Goal: Task Accomplishment & Management: Complete application form

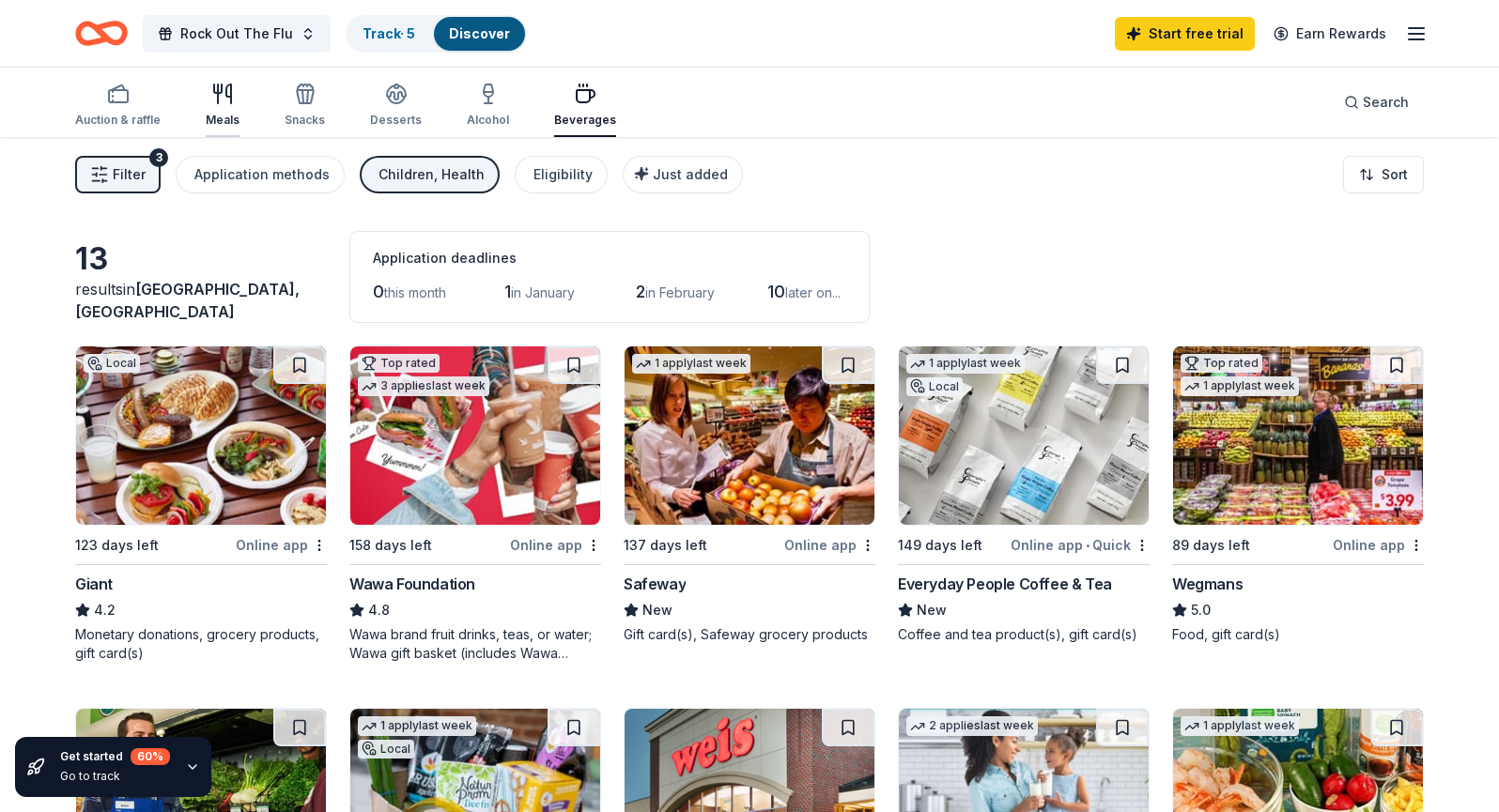
click at [212, 101] on icon "button" at bounding box center [222, 93] width 22 height 22
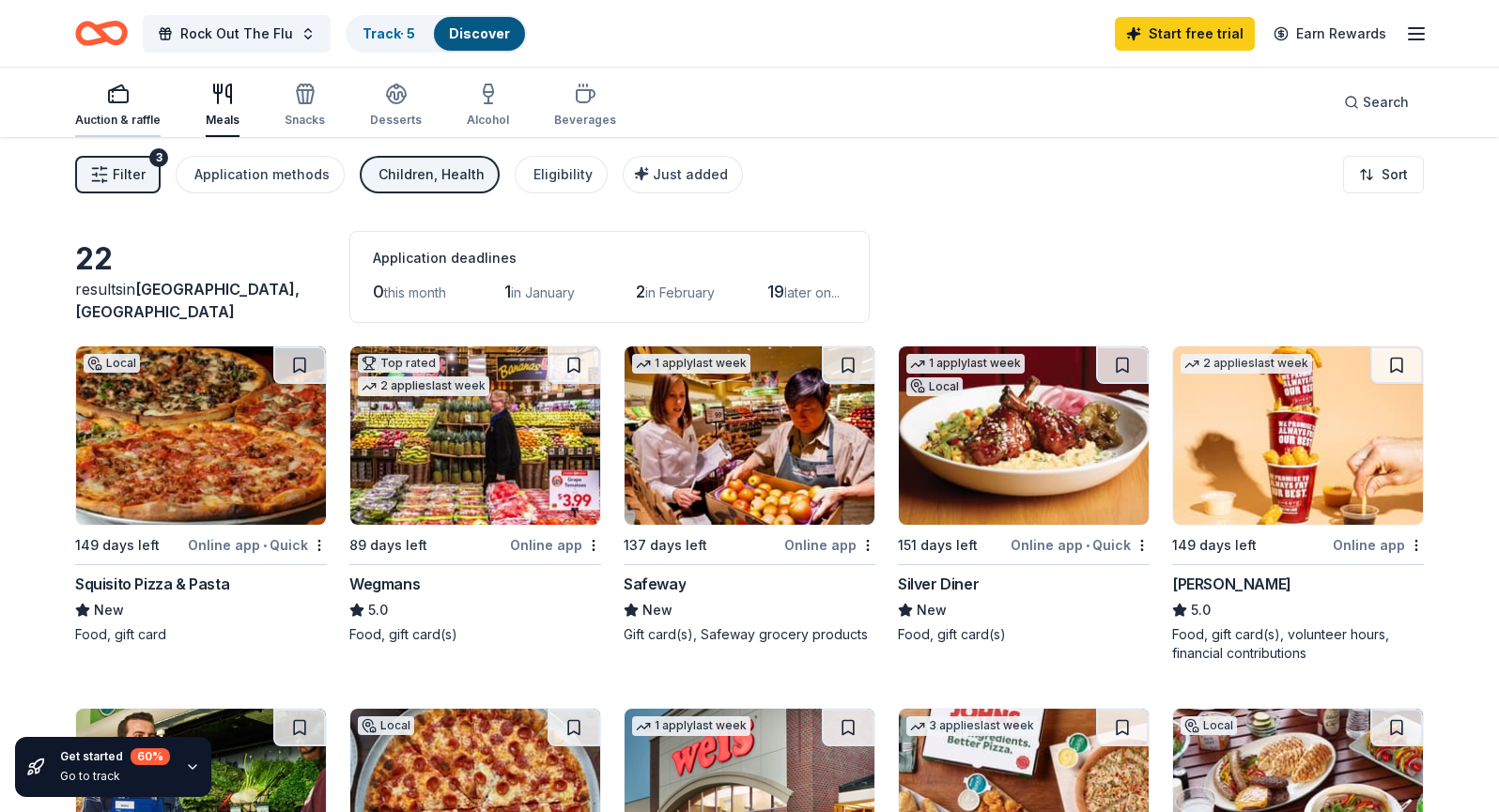
click at [120, 99] on icon "button" at bounding box center [118, 93] width 22 height 22
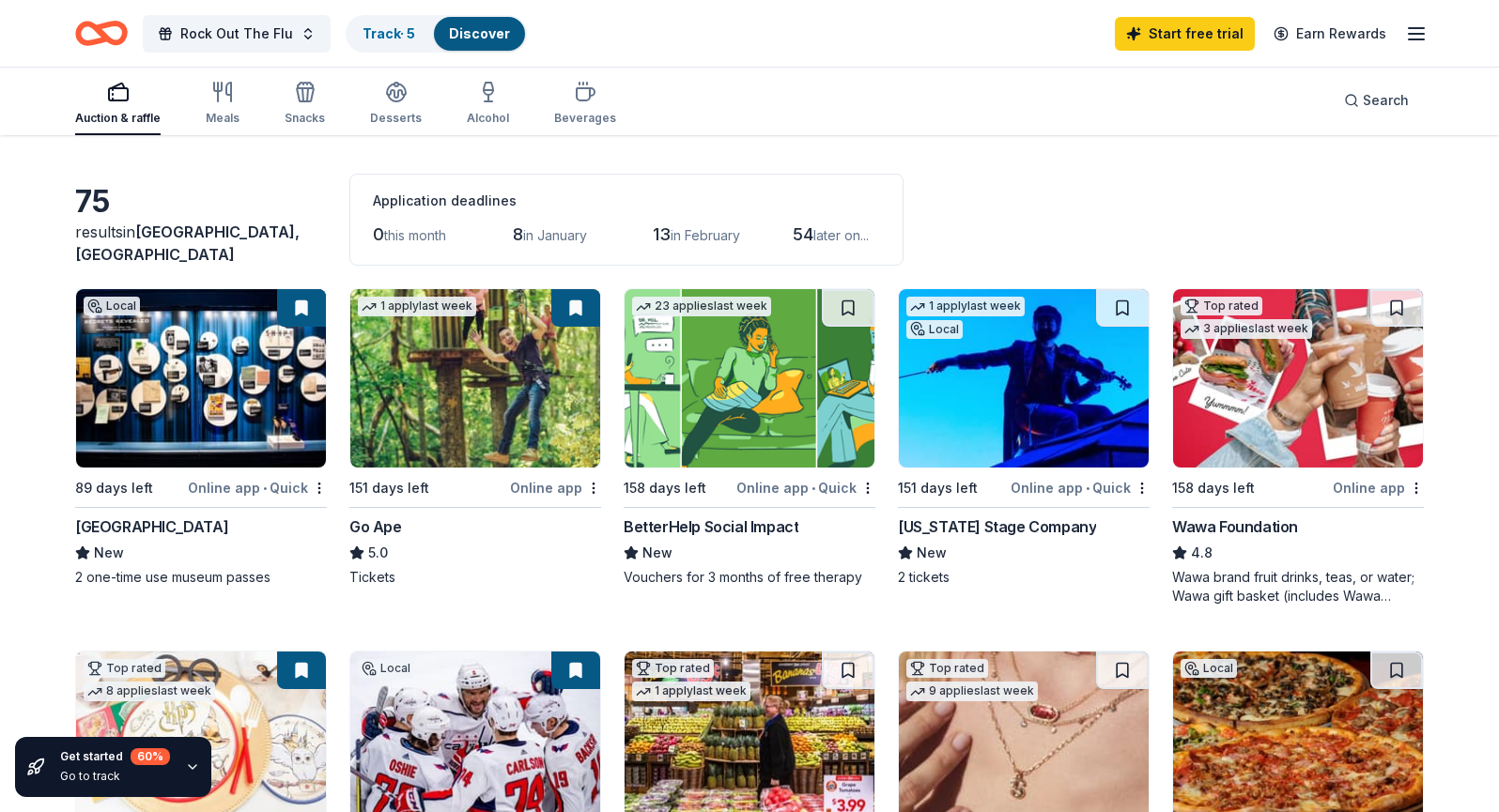
scroll to position [58, 0]
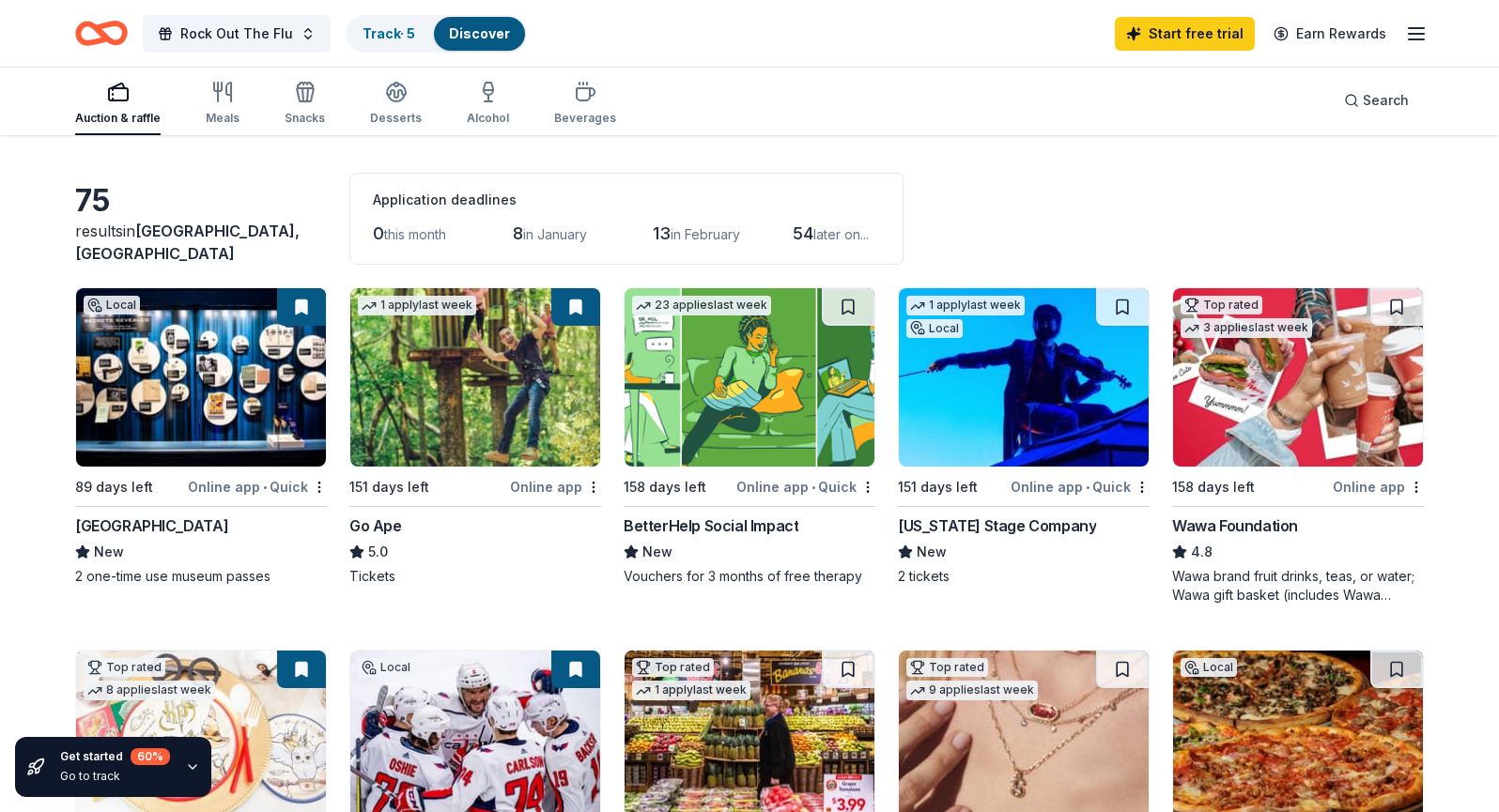
click at [447, 396] on img at bounding box center [475, 378] width 250 height 179
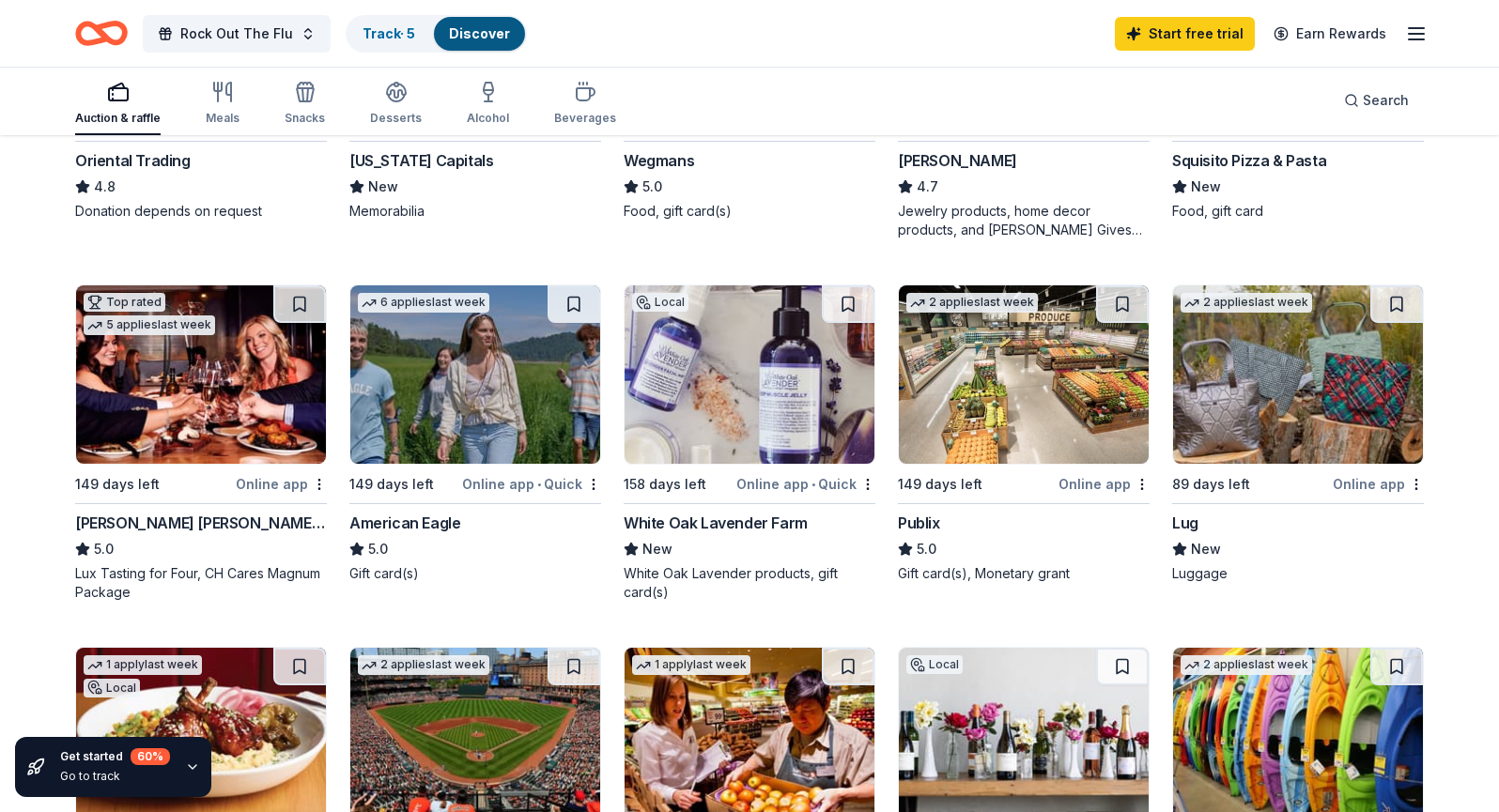
scroll to position [784, 0]
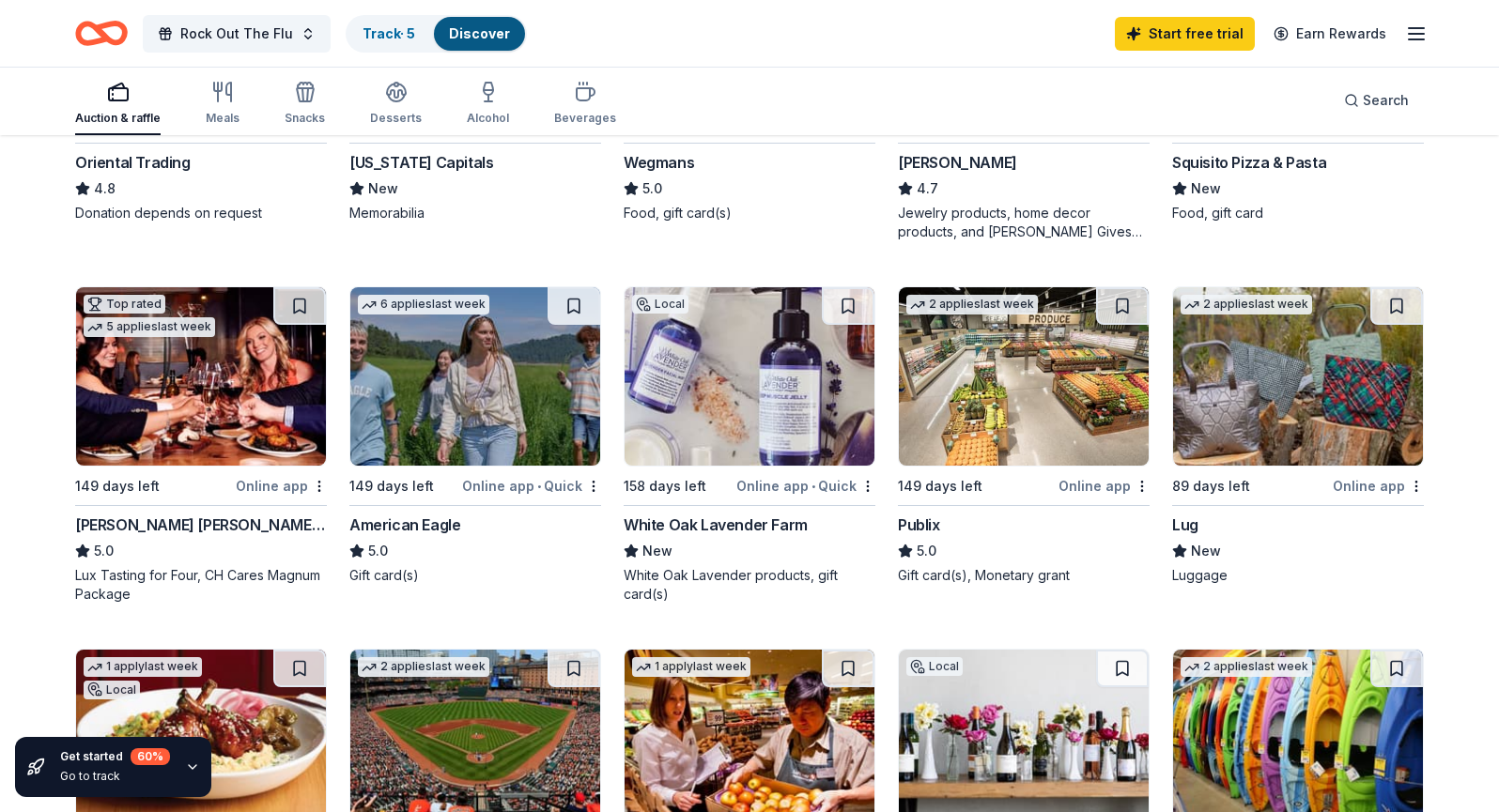
click at [1268, 362] on img at bounding box center [1298, 377] width 250 height 179
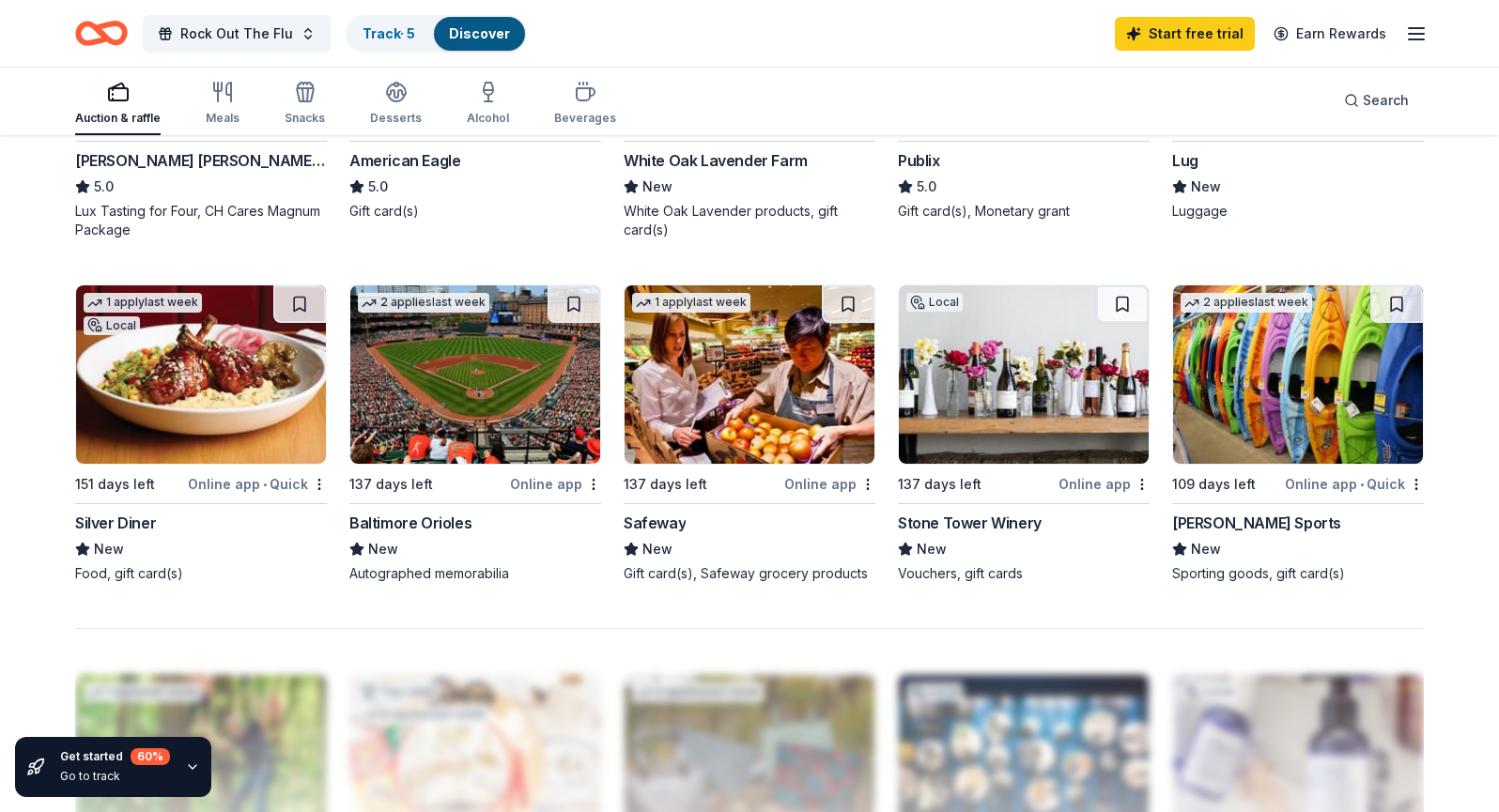
scroll to position [1151, 0]
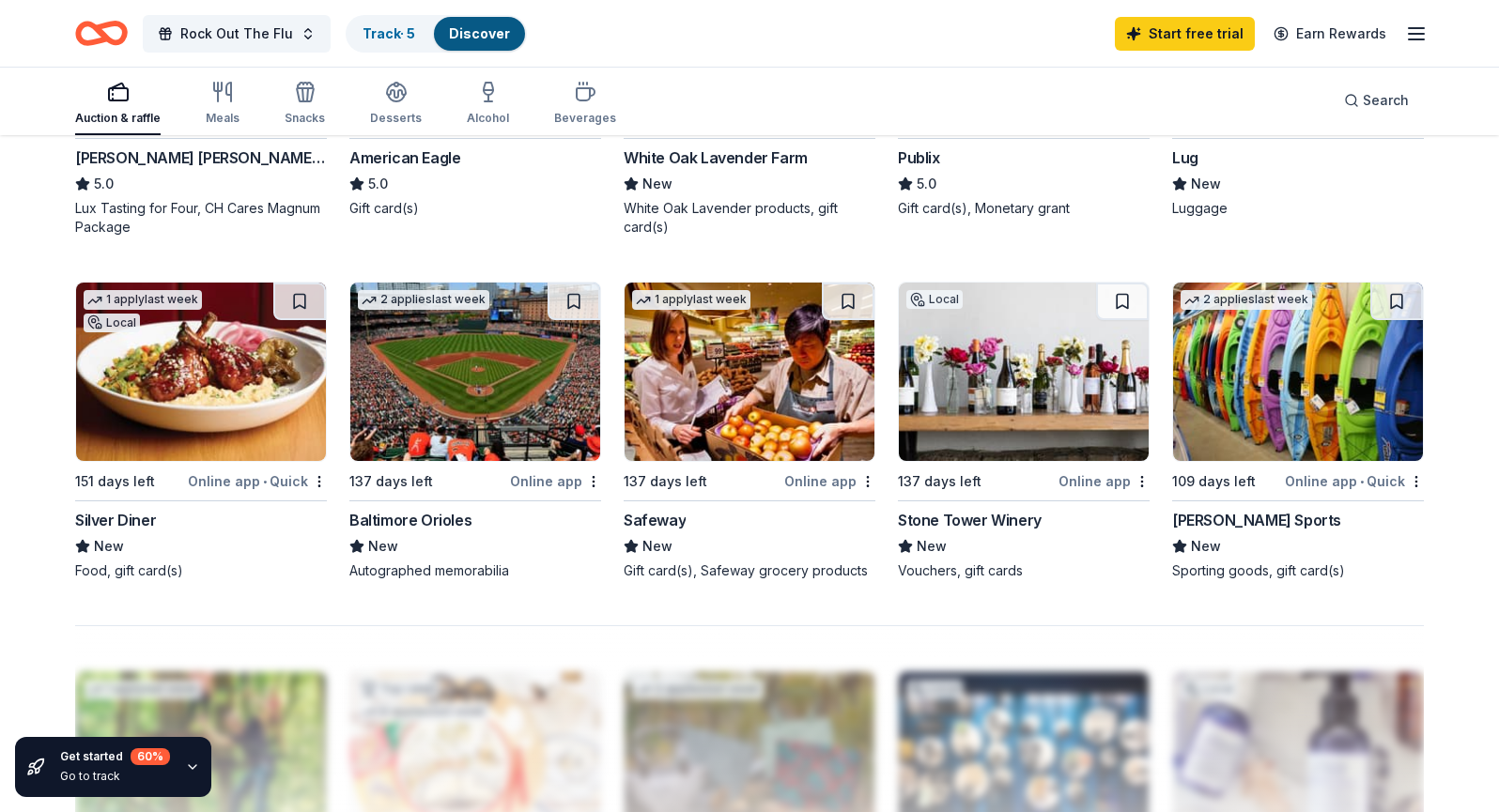
click at [1255, 361] on img at bounding box center [1298, 372] width 250 height 179
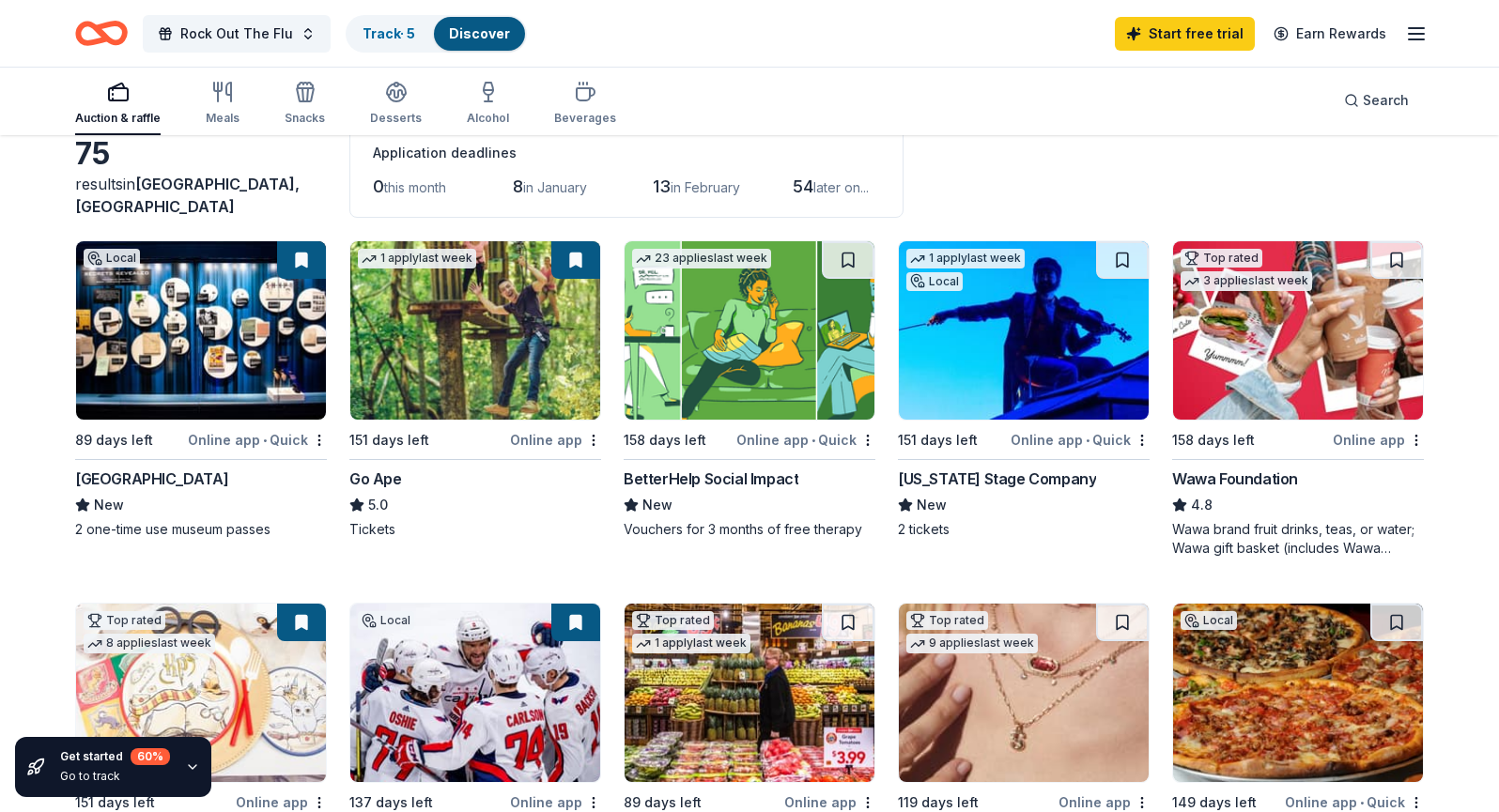
scroll to position [0, 0]
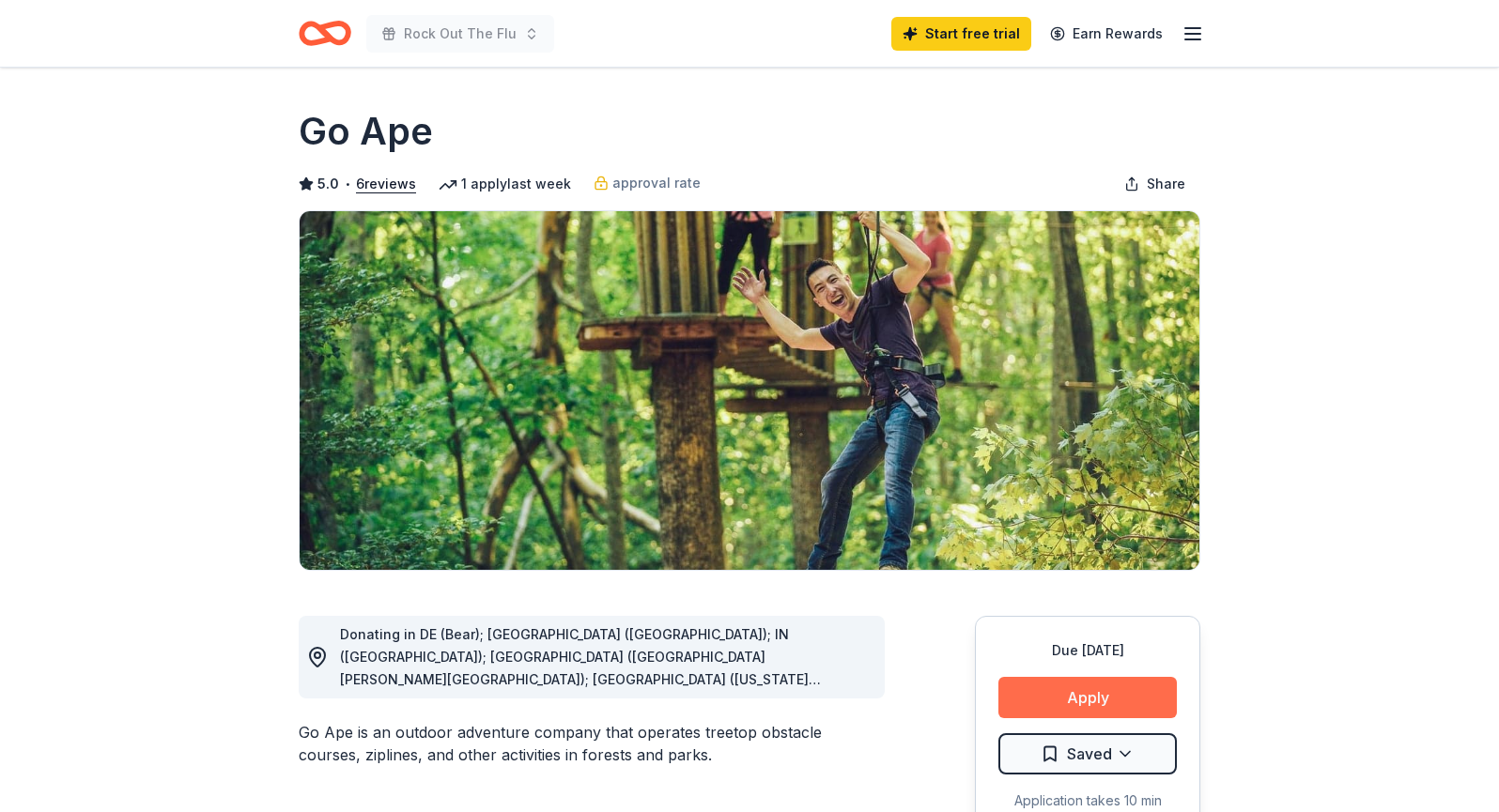
click at [1089, 688] on button "Apply" at bounding box center [1088, 697] width 179 height 42
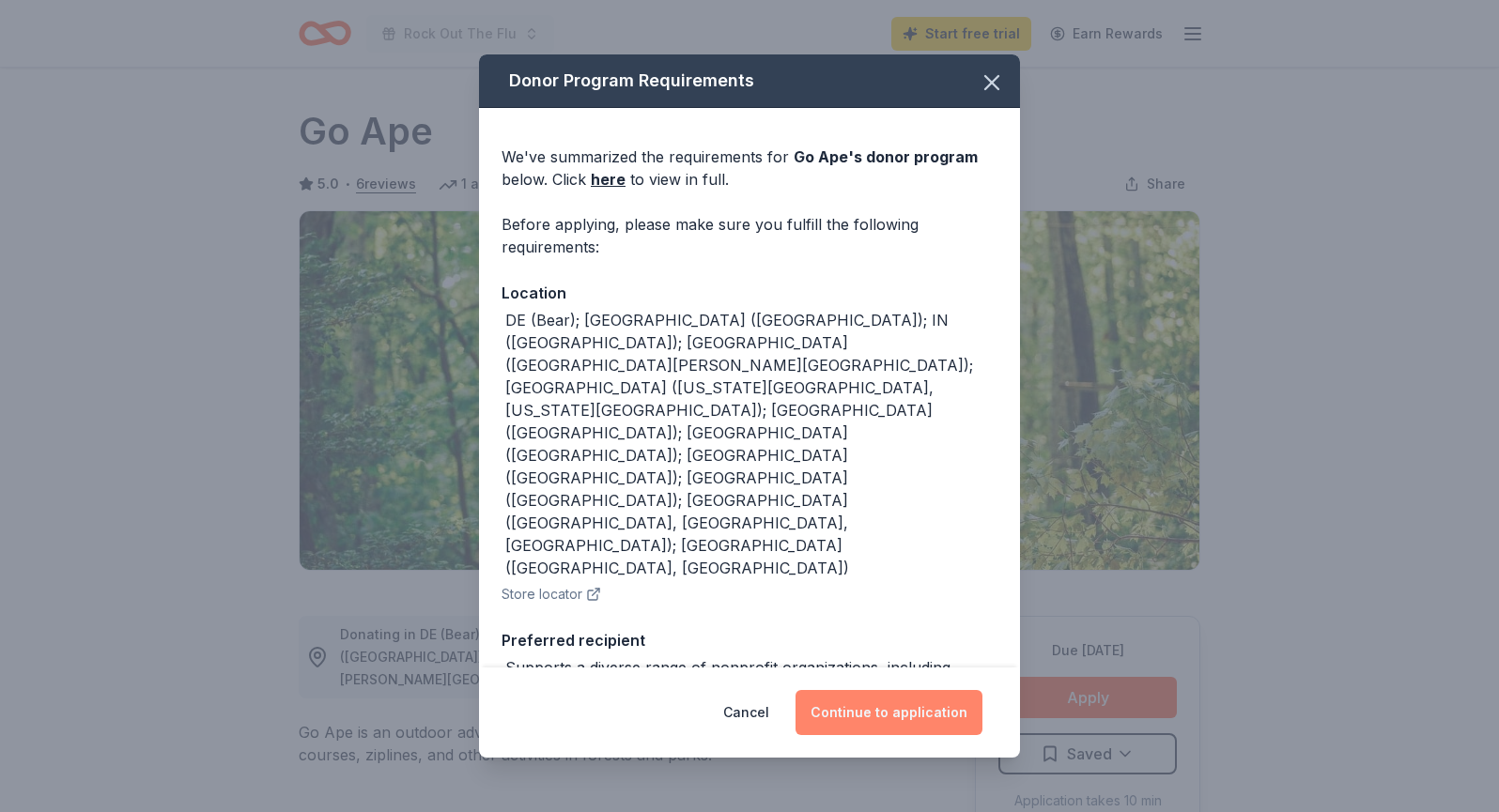
click at [888, 705] on button "Continue to application" at bounding box center [889, 713] width 187 height 45
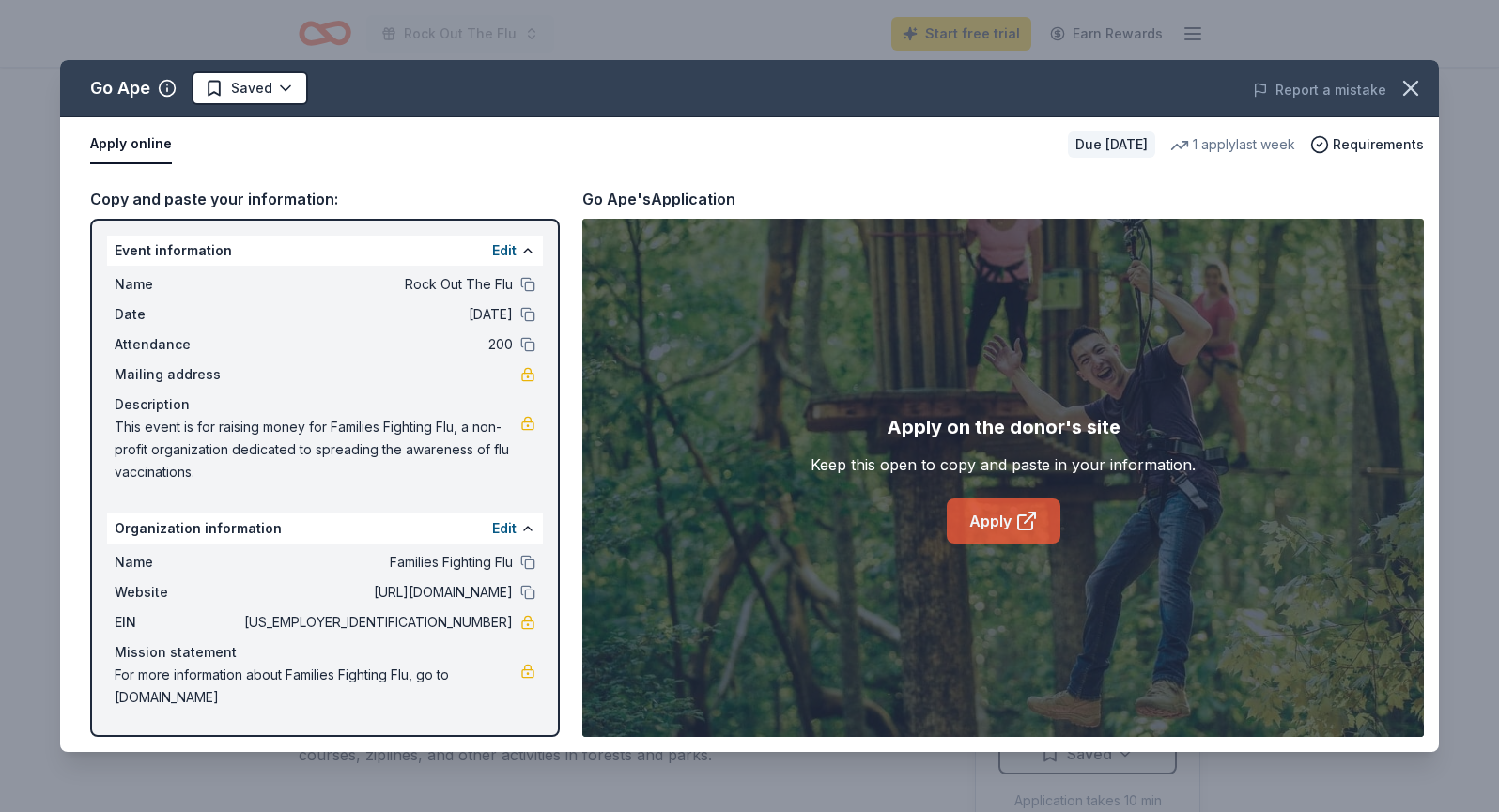
click at [1002, 524] on link "Apply" at bounding box center [1004, 521] width 114 height 45
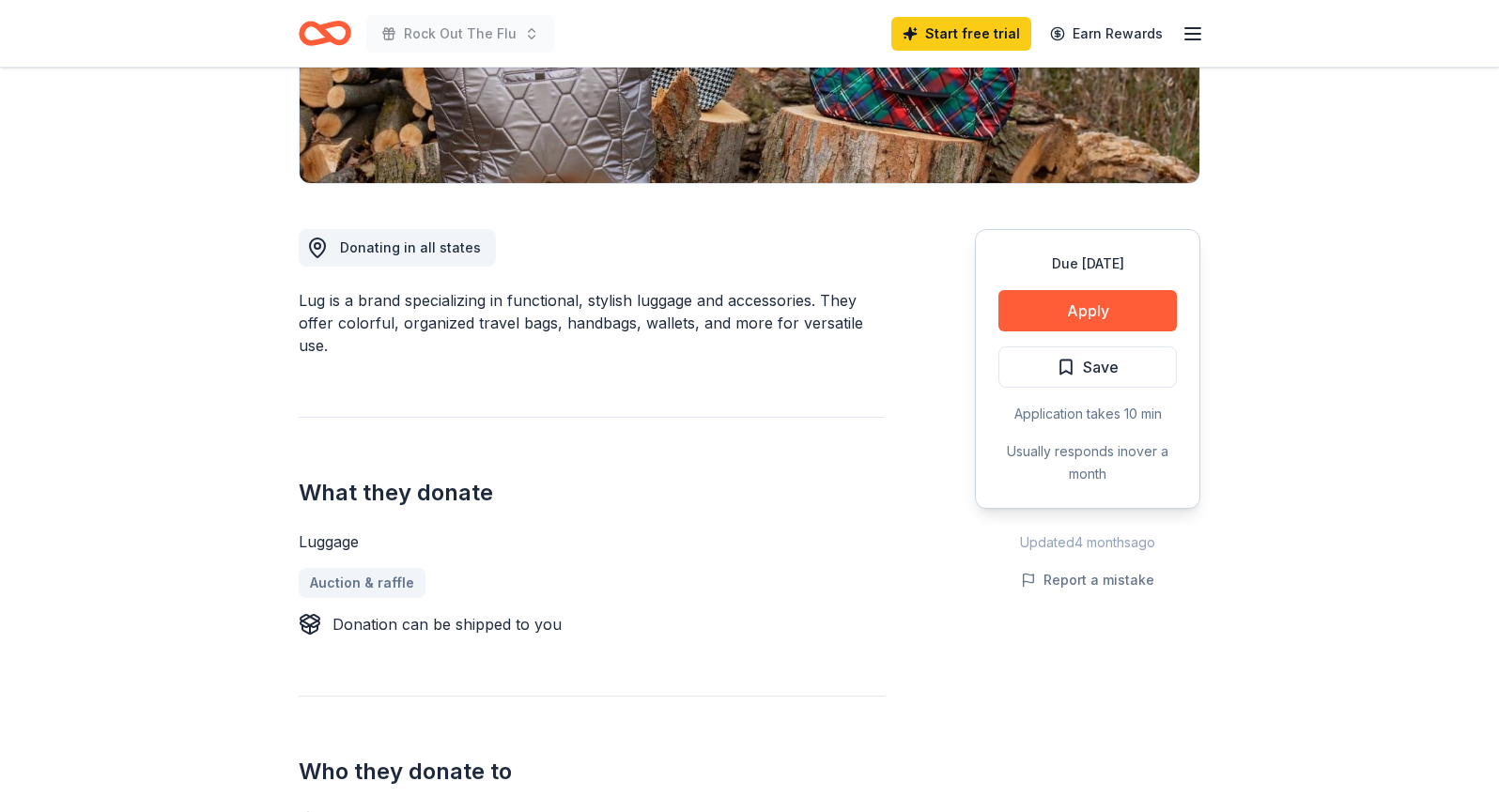
scroll to position [343, 0]
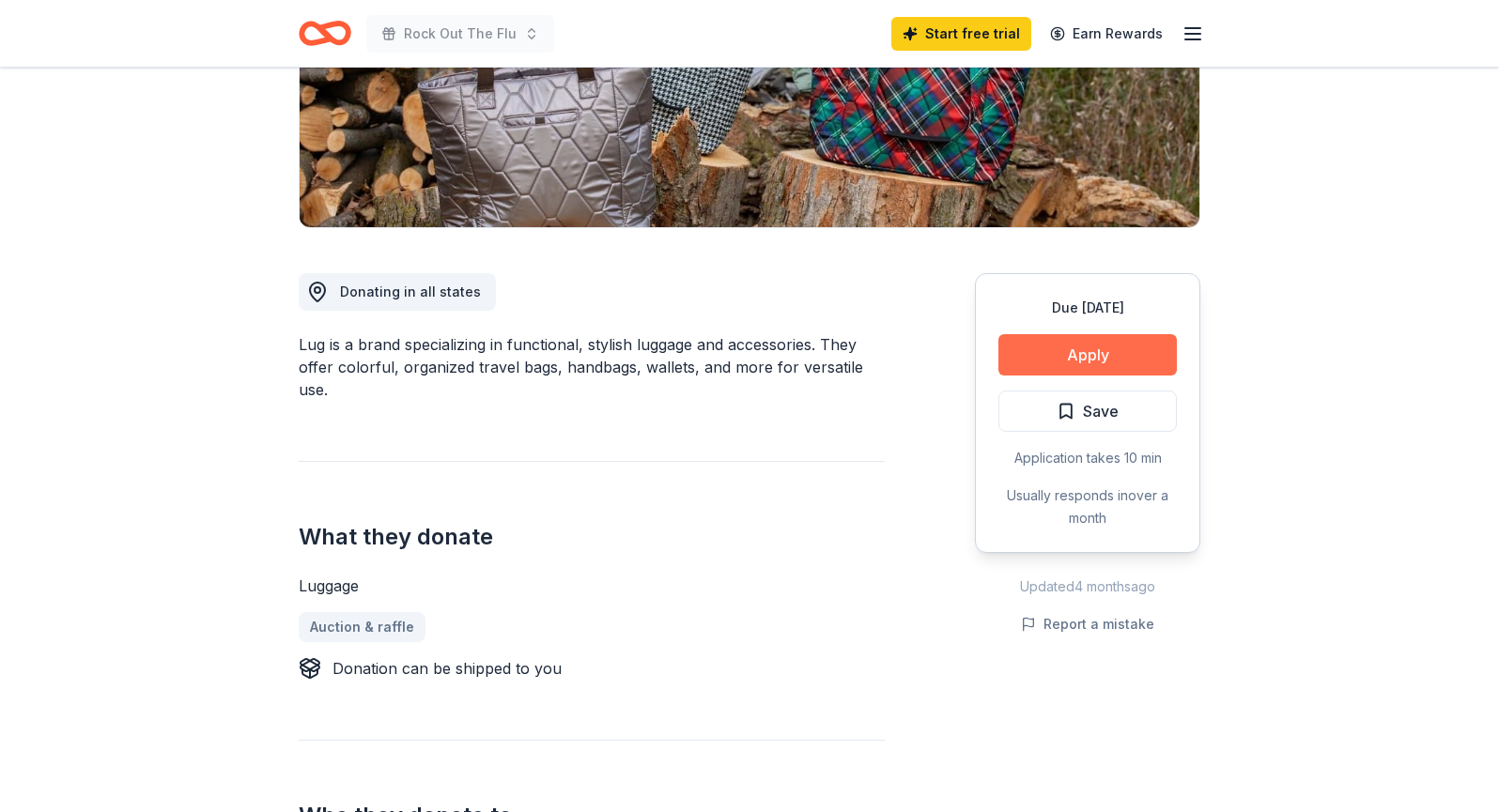
click at [1075, 348] on button "Apply" at bounding box center [1088, 355] width 179 height 42
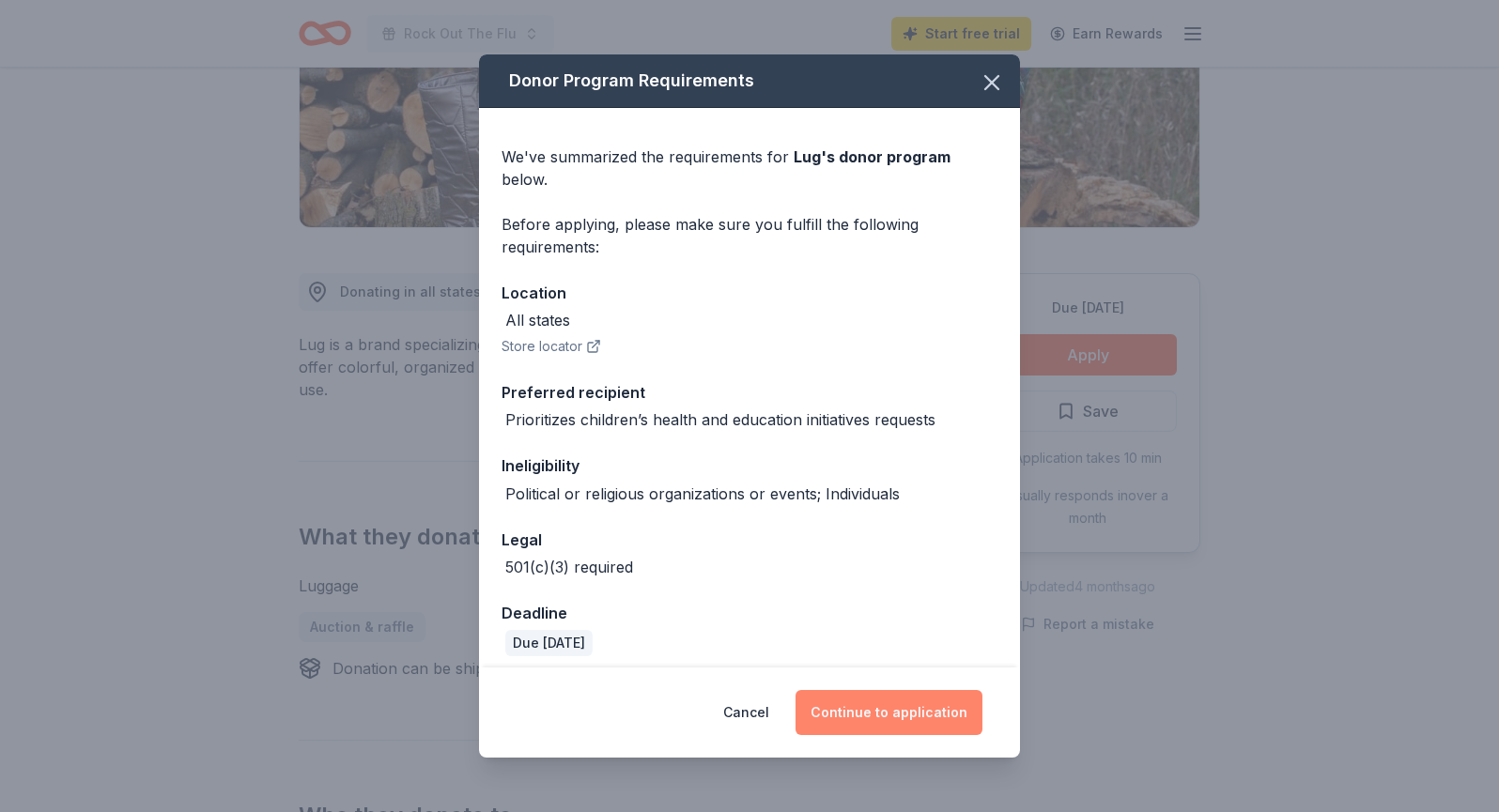
click at [867, 704] on button "Continue to application" at bounding box center [889, 713] width 187 height 45
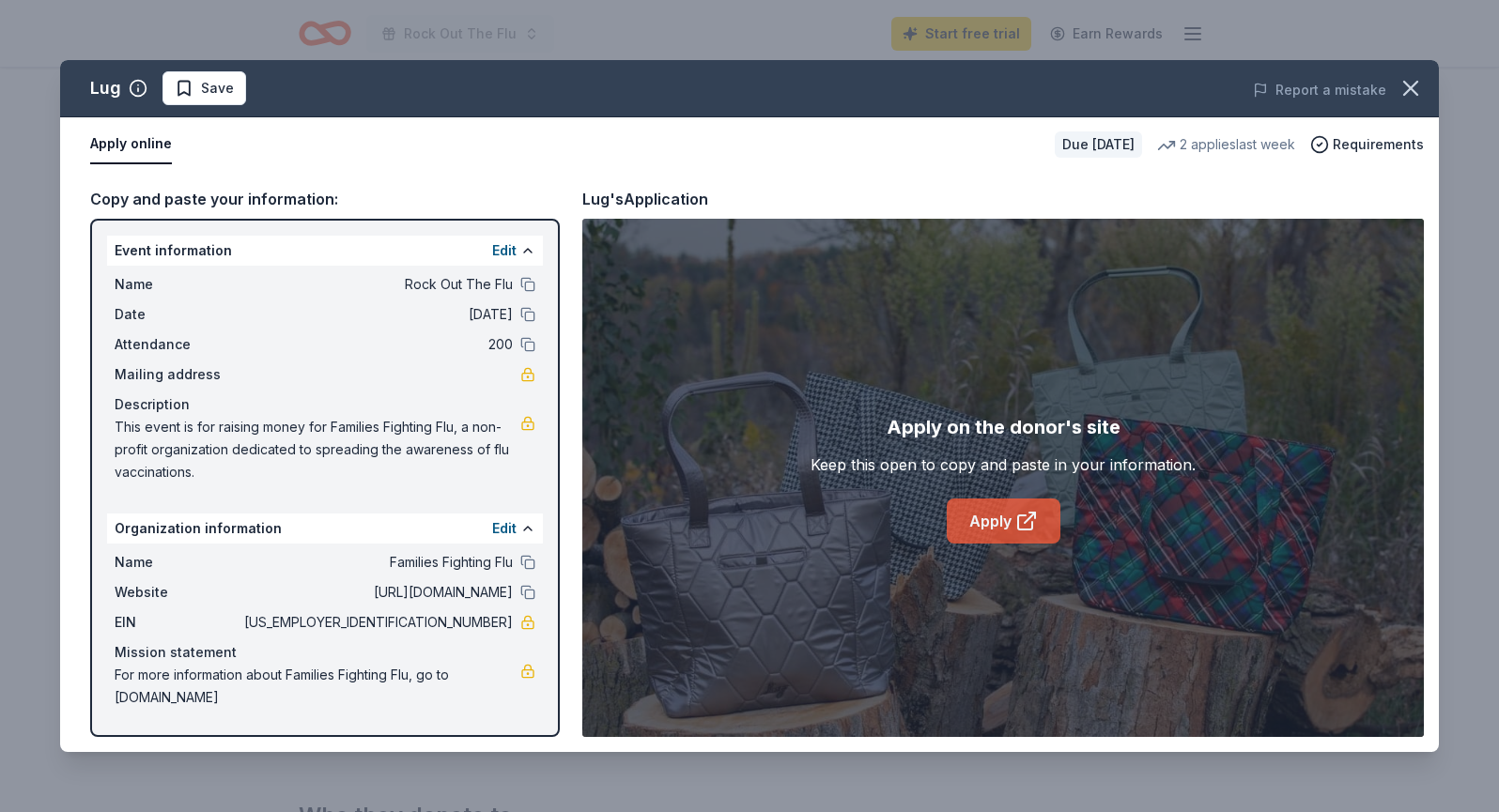
click at [988, 524] on link "Apply" at bounding box center [1004, 521] width 114 height 45
